Goal: Task Accomplishment & Management: Manage account settings

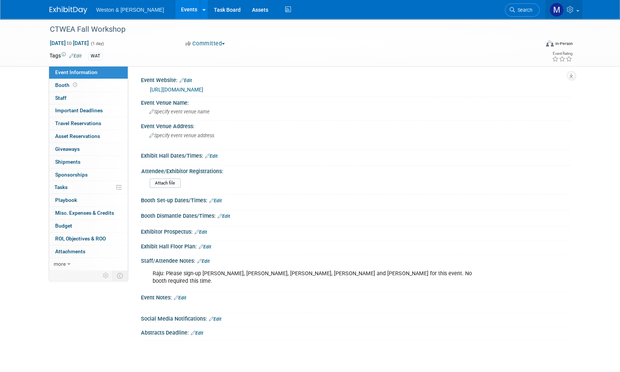
click at [578, 11] on span at bounding box center [578, 11] width 3 height 2
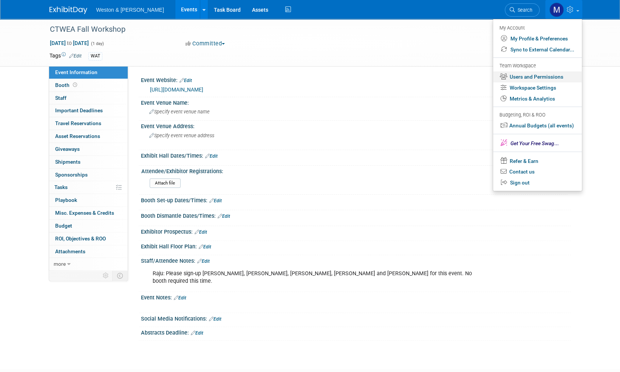
click at [546, 74] on link "Users and Permissions" at bounding box center [537, 76] width 89 height 11
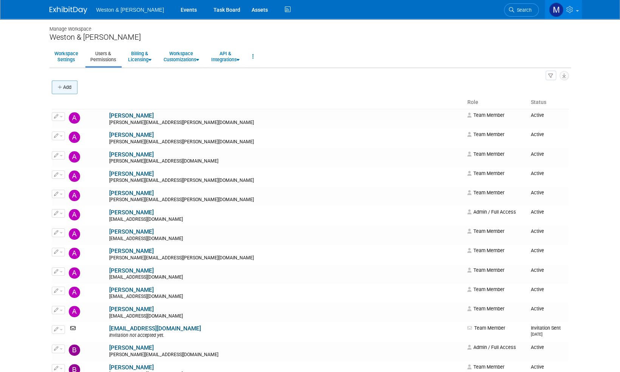
click at [64, 89] on button "Add" at bounding box center [65, 88] width 26 height 14
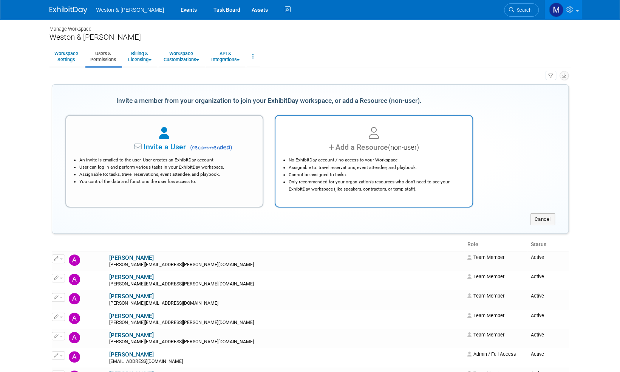
click at [385, 145] on div "Add a Resource (non-user)" at bounding box center [374, 147] width 178 height 11
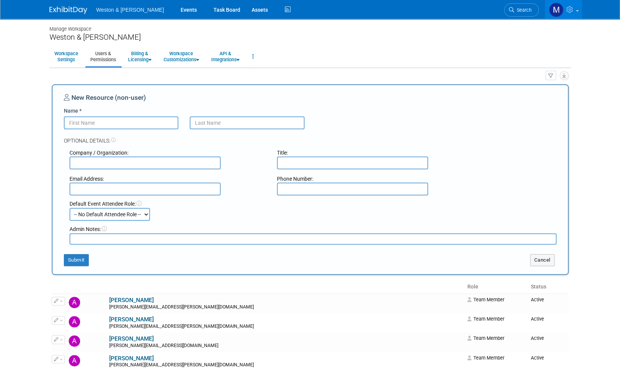
click at [147, 213] on select "-- No Default Attendee Role -- Attendee (non-exhibitor) Demonstrator Host Plann…" at bounding box center [110, 214] width 81 height 13
click at [175, 212] on div "Default Event Attendee Role: -- No Default Attendee Role -- Attendee (non-exhib…" at bounding box center [313, 210] width 499 height 21
click at [66, 11] on img at bounding box center [69, 10] width 38 height 8
